Goal: Information Seeking & Learning: Understand process/instructions

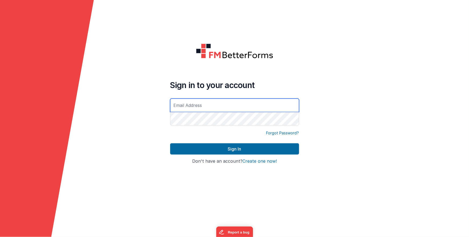
type input "[EMAIL_ADDRESS][DOMAIN_NAME]"
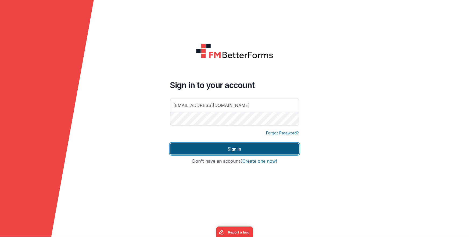
click at [214, 148] on button "Sign In" at bounding box center [234, 148] width 129 height 11
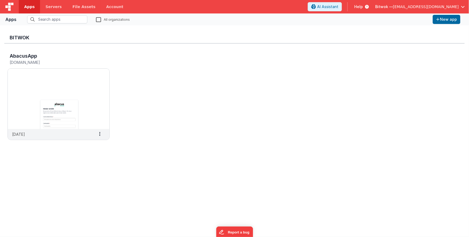
click at [363, 7] on span "Help" at bounding box center [359, 6] width 9 height 5
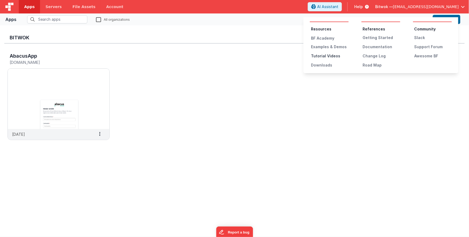
click at [329, 57] on div "Tutorial Videos" at bounding box center [330, 55] width 38 height 5
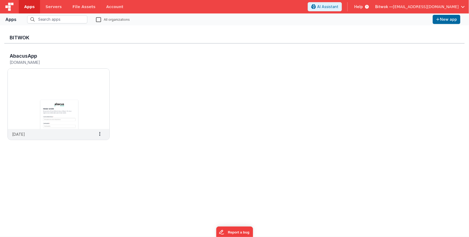
click at [363, 7] on span "Help" at bounding box center [359, 6] width 9 height 5
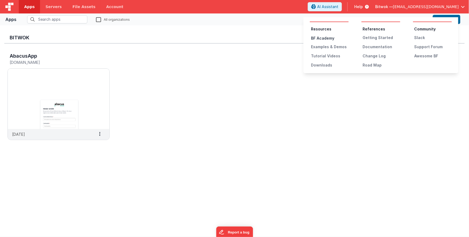
click at [328, 38] on div "BF Academy" at bounding box center [330, 38] width 38 height 5
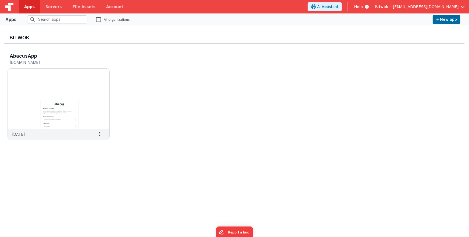
click at [363, 5] on span "Help" at bounding box center [359, 6] width 9 height 5
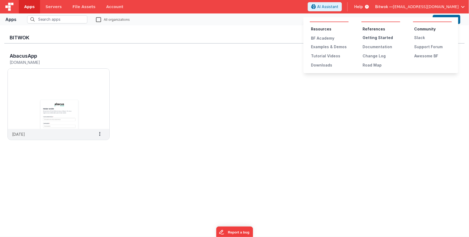
click at [380, 37] on div "Getting Started" at bounding box center [382, 37] width 38 height 5
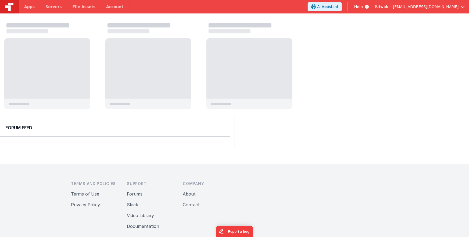
click at [352, 62] on div at bounding box center [236, 66] width 465 height 91
click at [363, 6] on span "Help" at bounding box center [359, 6] width 9 height 5
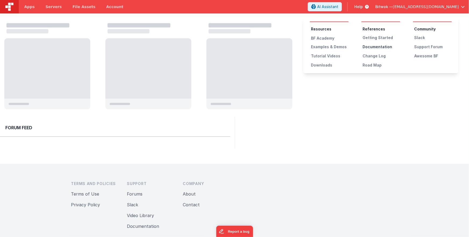
click at [378, 46] on div "Documentation" at bounding box center [382, 46] width 38 height 5
